Goal: Transaction & Acquisition: Purchase product/service

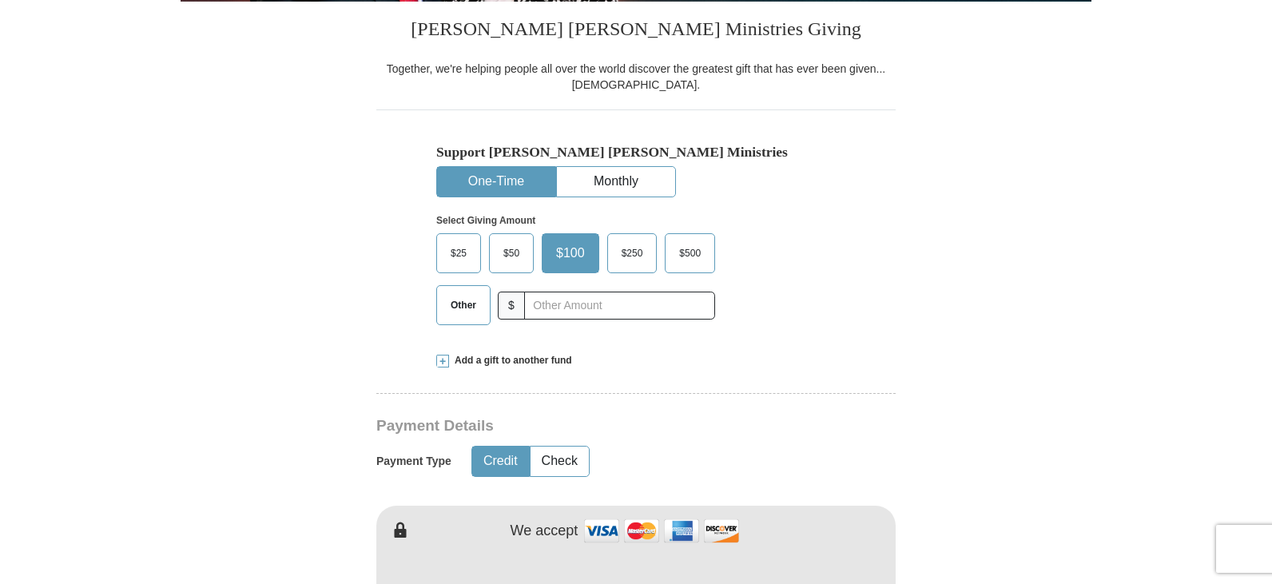
scroll to position [400, 0]
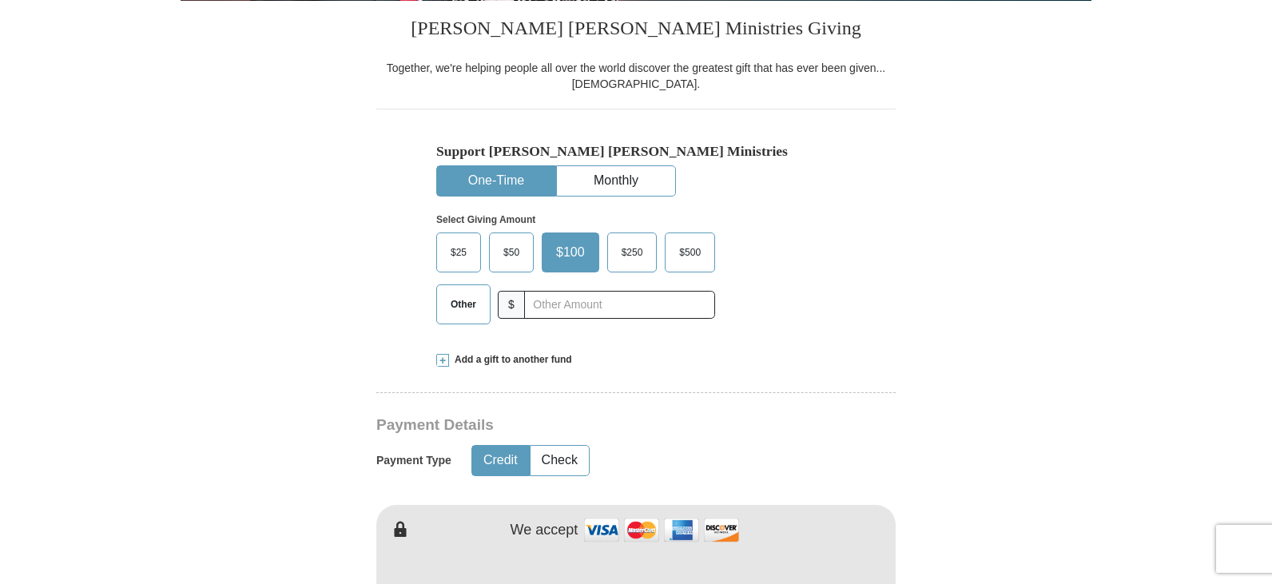
click at [574, 255] on span "$100" at bounding box center [570, 253] width 45 height 24
click at [555, 298] on input "text" at bounding box center [619, 305] width 177 height 28
click at [570, 254] on span "$100" at bounding box center [567, 253] width 38 height 24
click at [0, 0] on input "$100" at bounding box center [0, 0] width 0 height 0
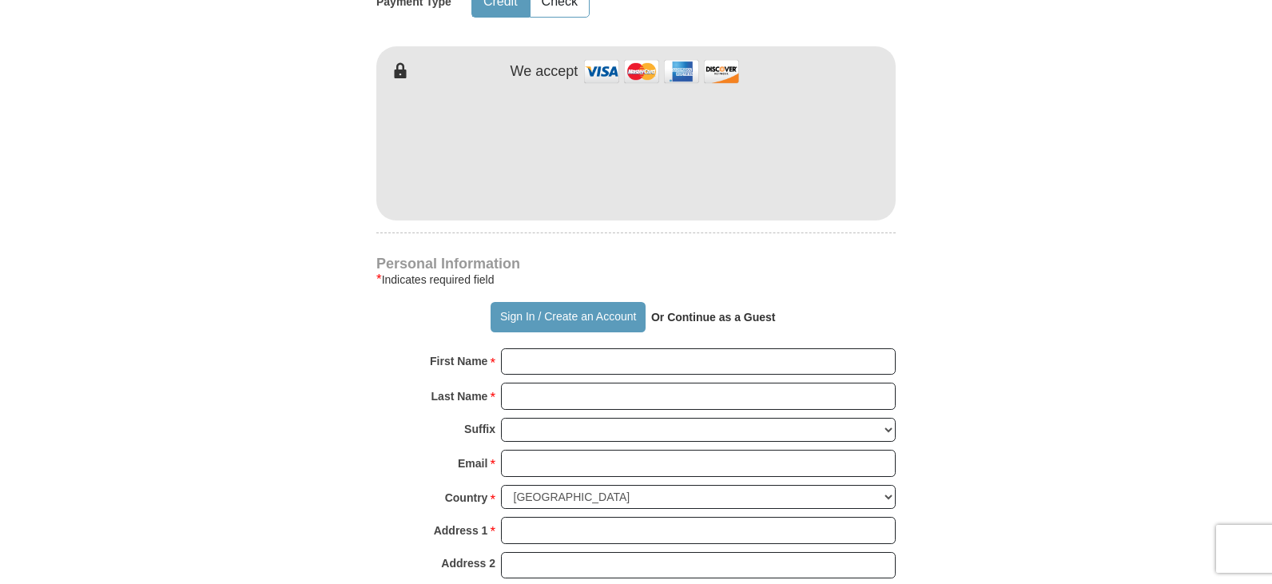
scroll to position [879, 0]
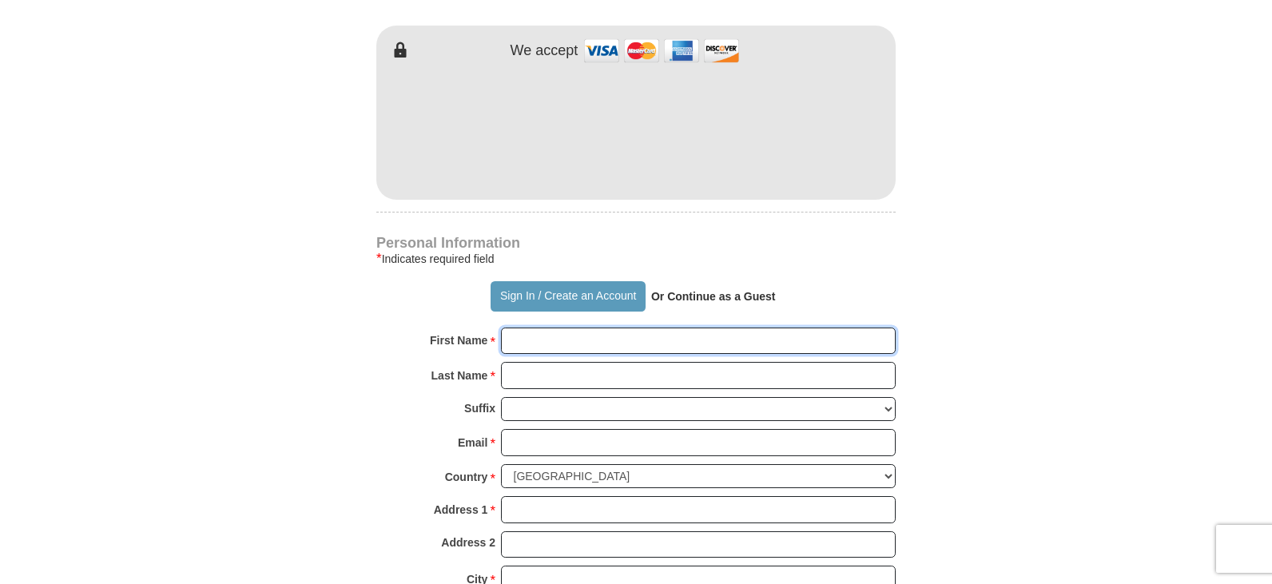
click at [541, 341] on input "First Name *" at bounding box center [698, 341] width 395 height 27
type input "[PERSON_NAME] & [PERSON_NAME]"
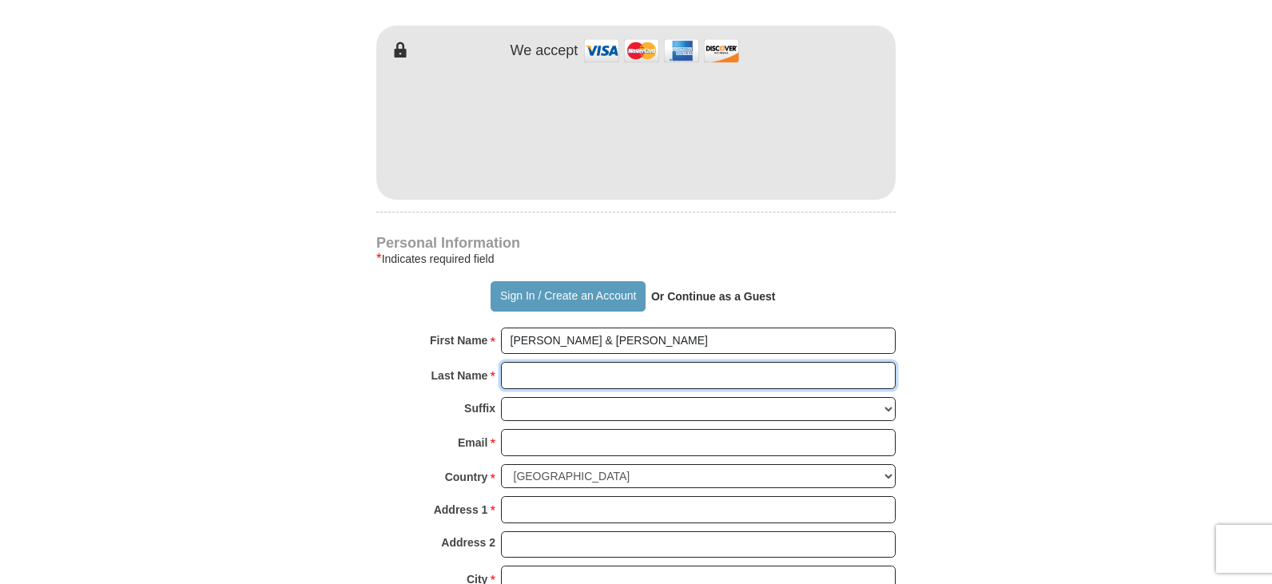
click at [547, 380] on input "Last Name *" at bounding box center [698, 375] width 395 height 27
type input "[PERSON_NAME]"
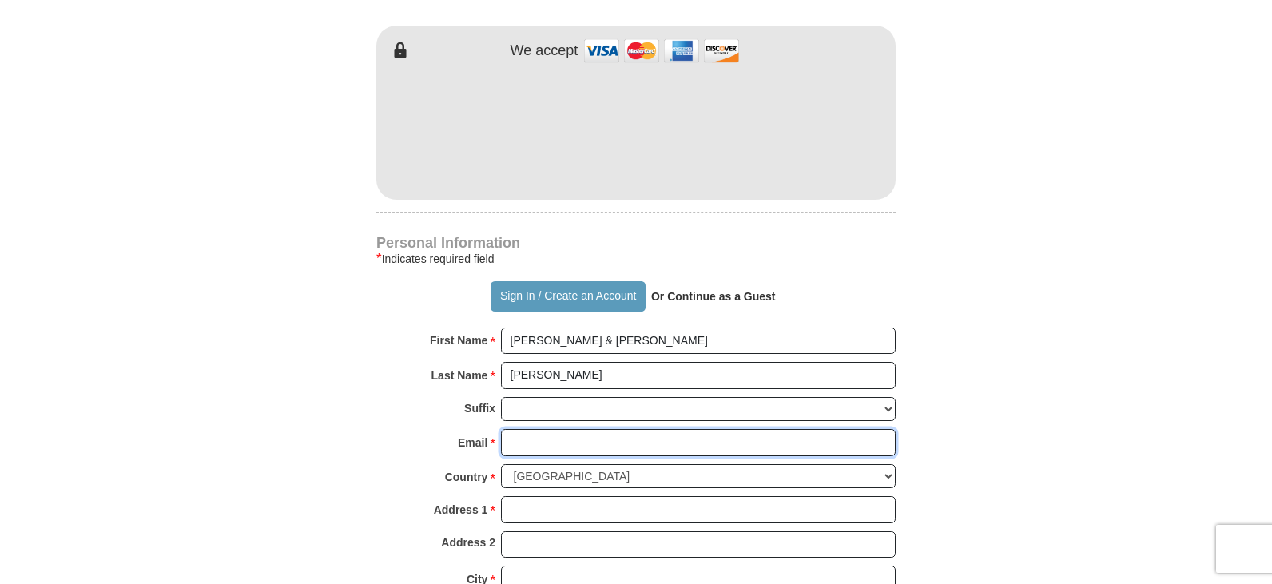
click at [555, 443] on input "Email *" at bounding box center [698, 442] width 395 height 27
type input "[EMAIL_ADDRESS][DOMAIN_NAME]"
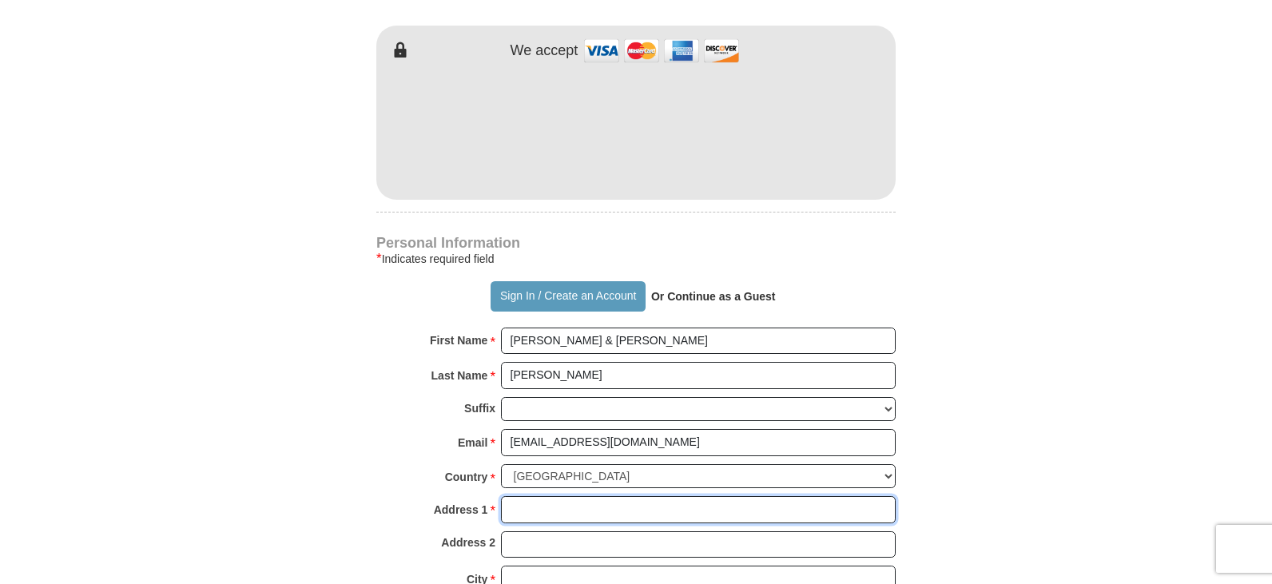
type input "[STREET_ADDRESS][PERSON_NAME]"
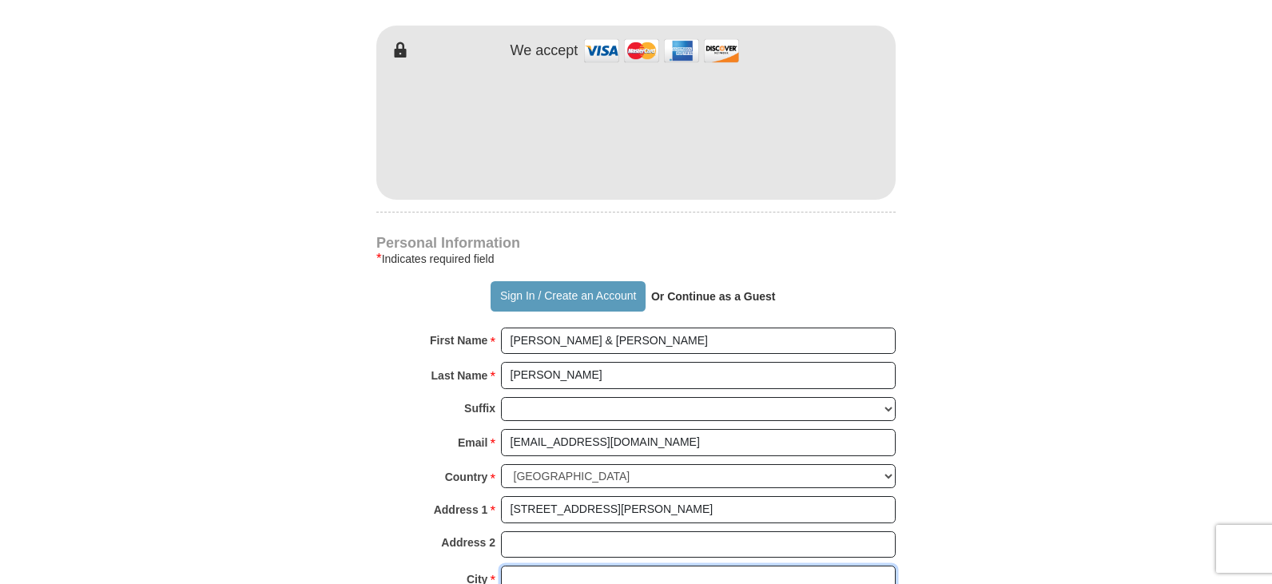
type input "[PERSON_NAME]"
select select "SC"
type input "29061"
type input "8037833274"
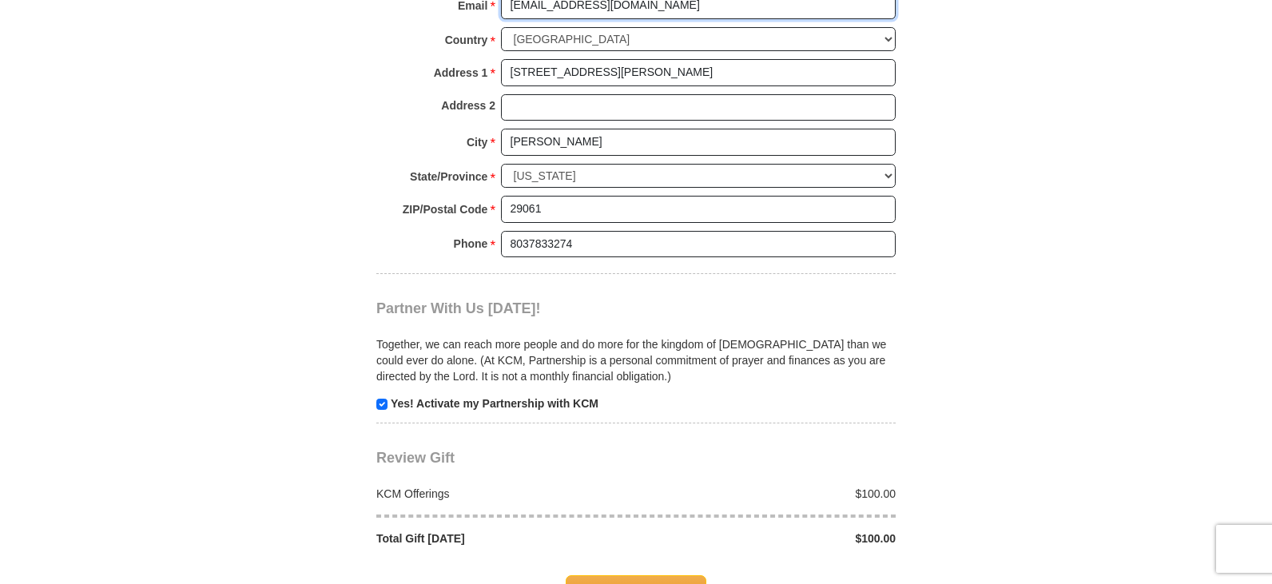
scroll to position [1358, 0]
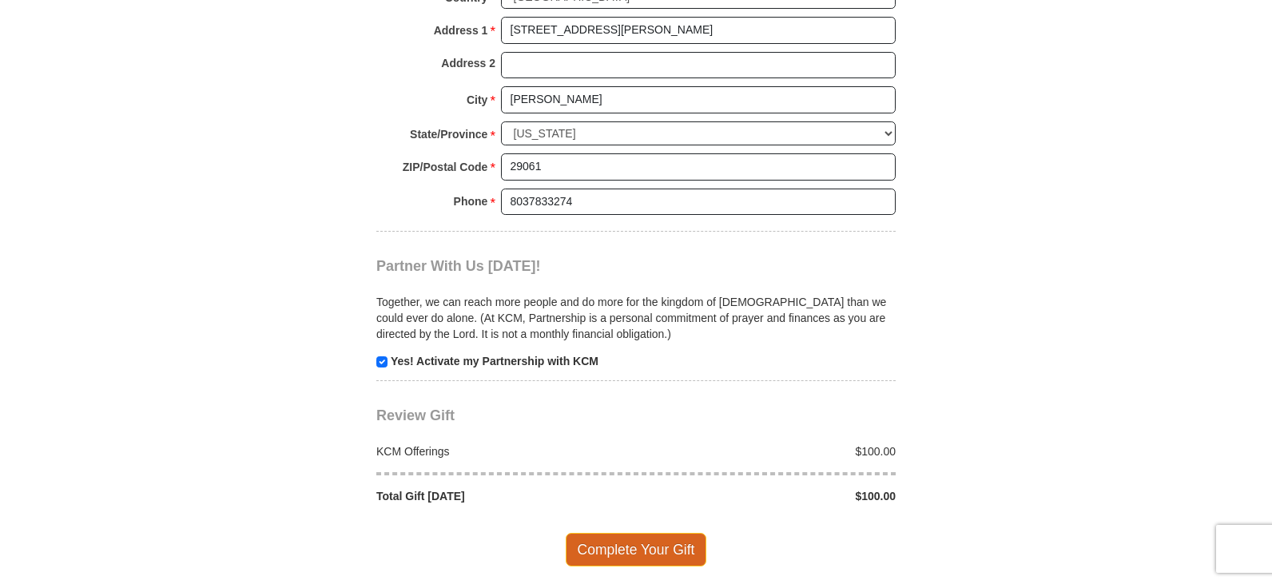
click at [644, 550] on span "Complete Your Gift" at bounding box center [636, 550] width 141 height 34
